Goal: Download file/media

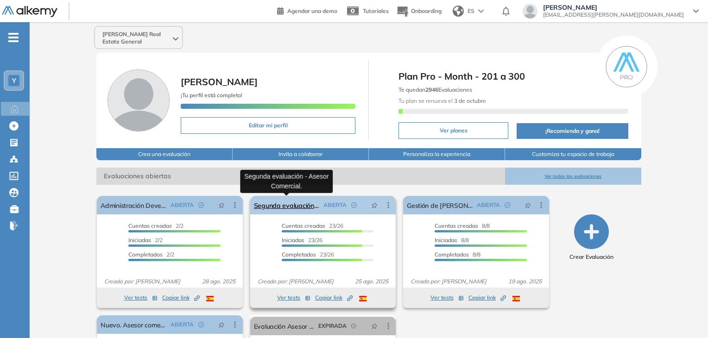
click at [304, 206] on link "Segunda evaluación - Asesor Comercial." at bounding box center [287, 205] width 66 height 19
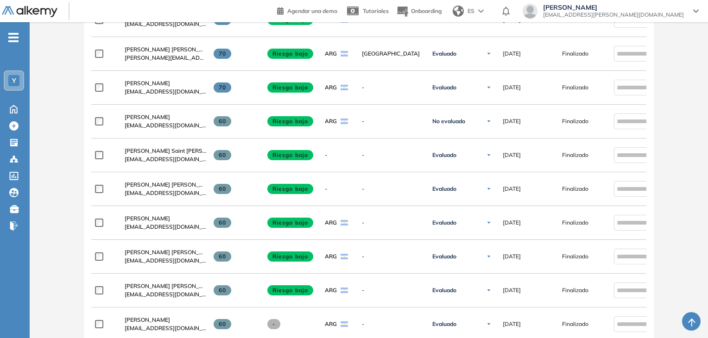
scroll to position [333, 0]
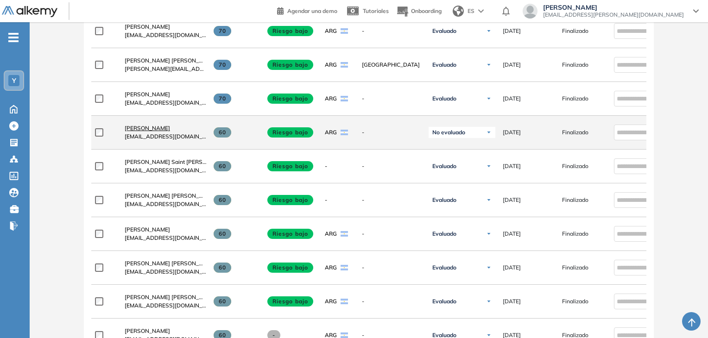
click at [144, 131] on span "[PERSON_NAME]" at bounding box center [147, 128] width 45 height 7
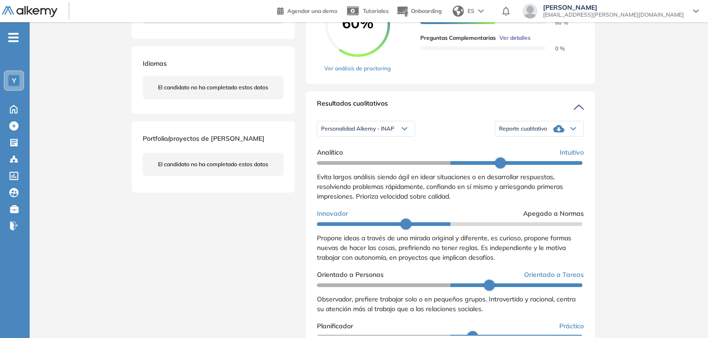
scroll to position [232, 0]
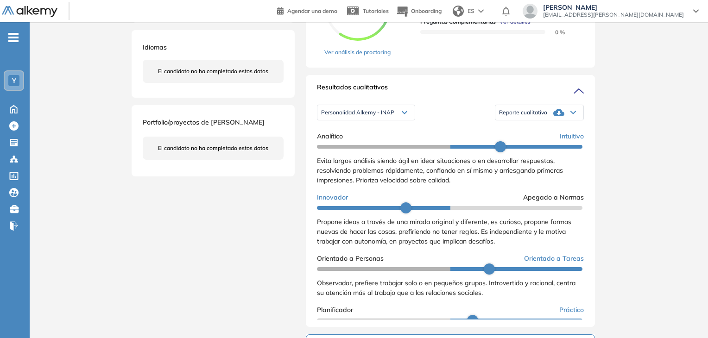
click at [387, 116] on span "Personalidad Alkemy - INAP" at bounding box center [357, 112] width 73 height 7
click at [439, 118] on div "Personalidad Alkemy - INAP Personalidad Alkemy - INAP Perfil de Habilidades Com…" at bounding box center [450, 112] width 267 height 23
click at [536, 122] on div "Reporte cualitativo" at bounding box center [539, 112] width 88 height 19
click at [541, 132] on li "Reporte con Afinidad AI" at bounding box center [527, 127] width 56 height 9
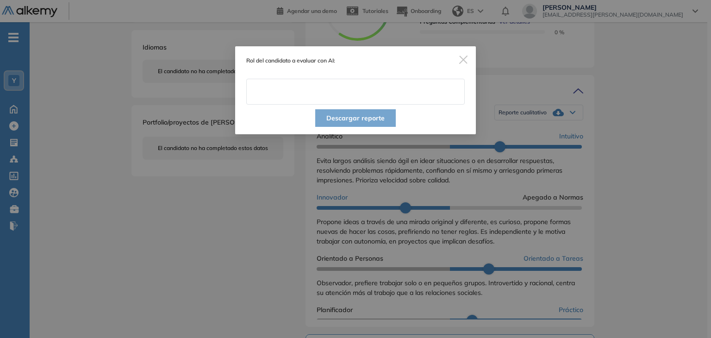
click at [359, 95] on input "text" at bounding box center [355, 92] width 219 height 26
type input "**********"
click at [347, 118] on button "Descargar reporte" at bounding box center [355, 118] width 81 height 18
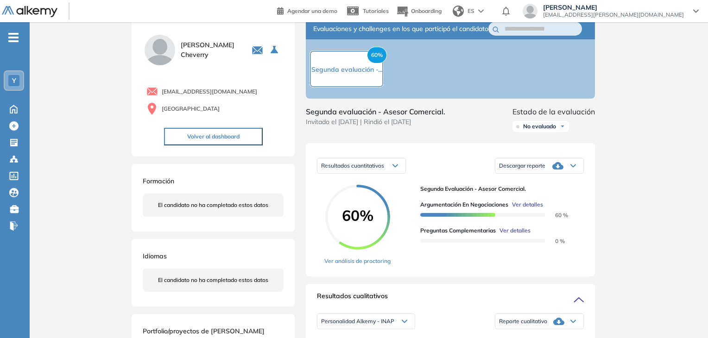
scroll to position [0, 0]
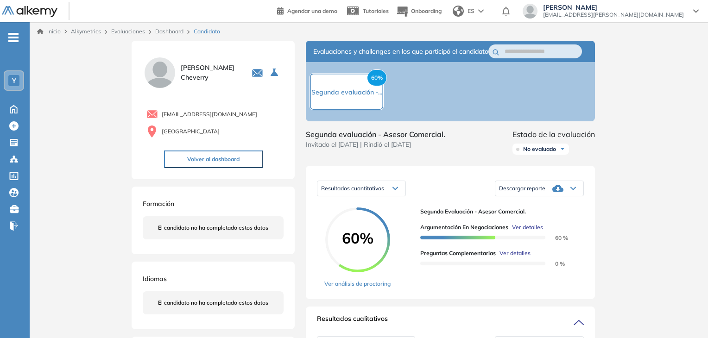
click at [560, 192] on icon at bounding box center [557, 188] width 11 height 7
click at [578, 198] on div "Descargar reporte" at bounding box center [539, 188] width 88 height 19
click at [555, 225] on li "Descargar informe resumido" at bounding box center [533, 220] width 69 height 9
click at [553, 153] on span "No evaluado" at bounding box center [539, 148] width 33 height 7
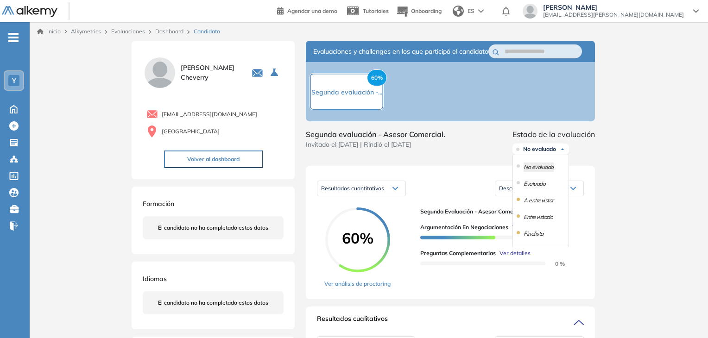
click at [541, 188] on li "Evaluado" at bounding box center [534, 183] width 22 height 9
